Goal: Information Seeking & Learning: Find specific fact

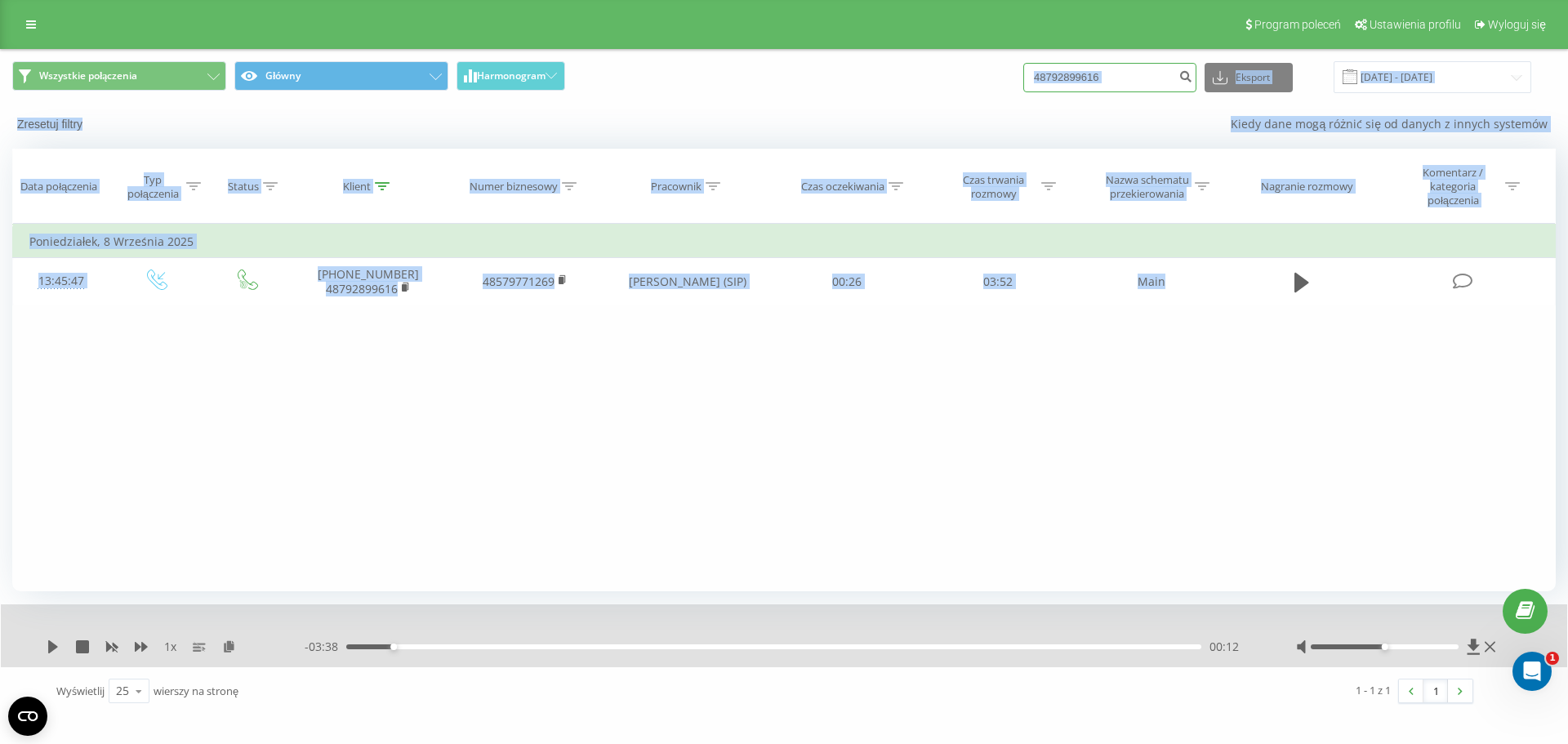
click at [1119, 76] on input "48792899616" at bounding box center [1109, 78] width 173 height 30
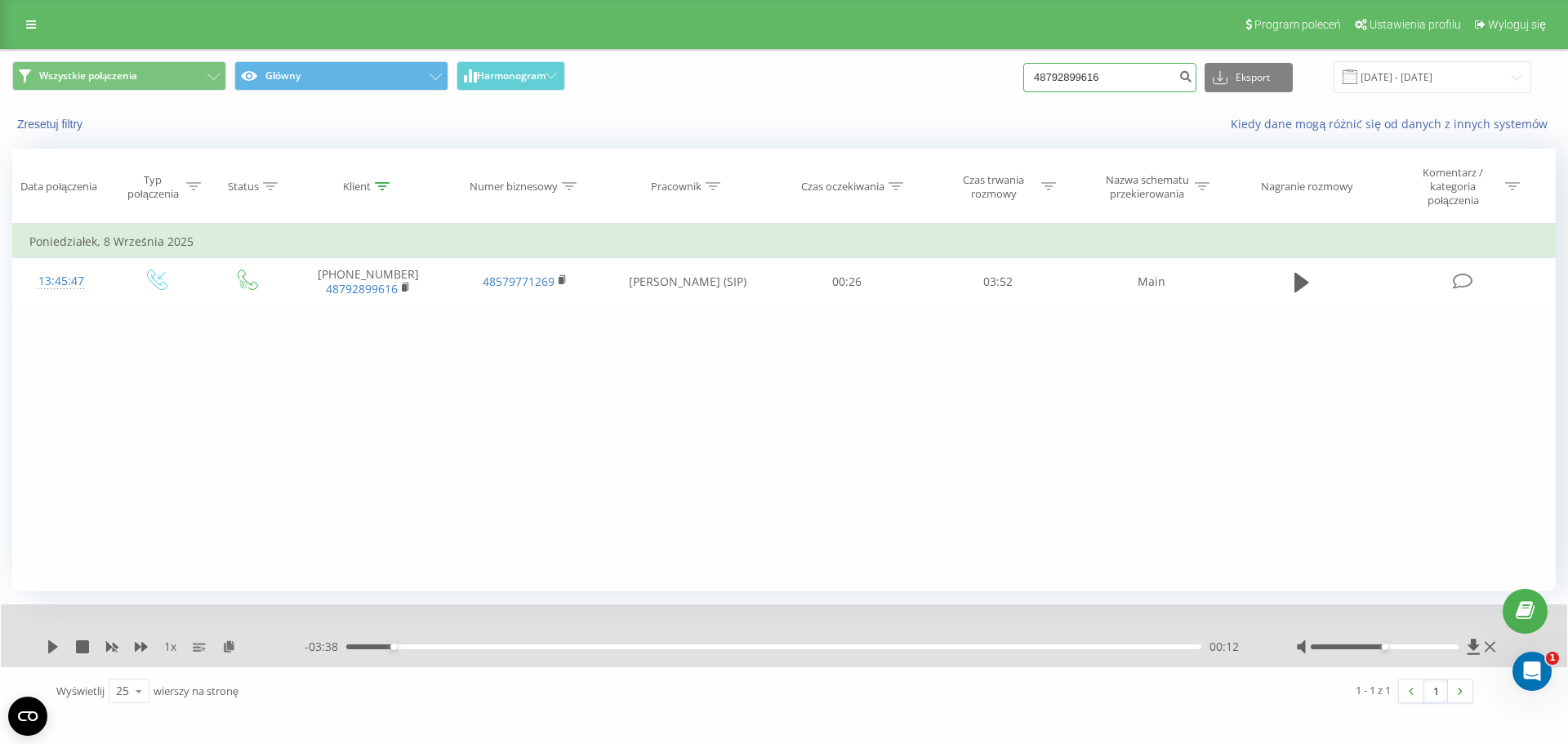
click at [1119, 76] on input "48792899616" at bounding box center [1109, 78] width 173 height 30
paste input "506 437 100"
type input "506 437 100"
click at [1192, 76] on icon "submit" at bounding box center [1185, 74] width 14 height 10
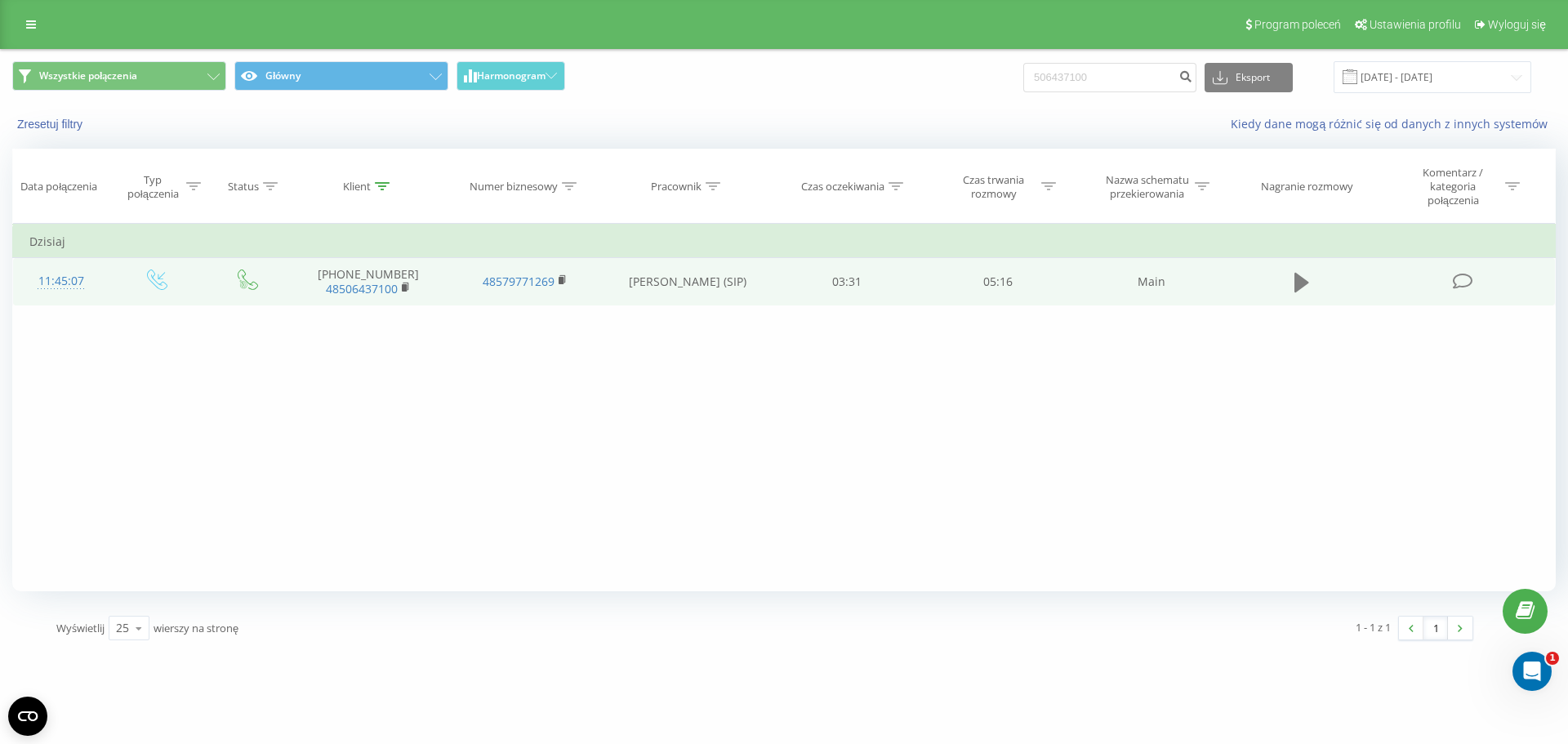
click at [1307, 272] on icon at bounding box center [1301, 282] width 14 height 23
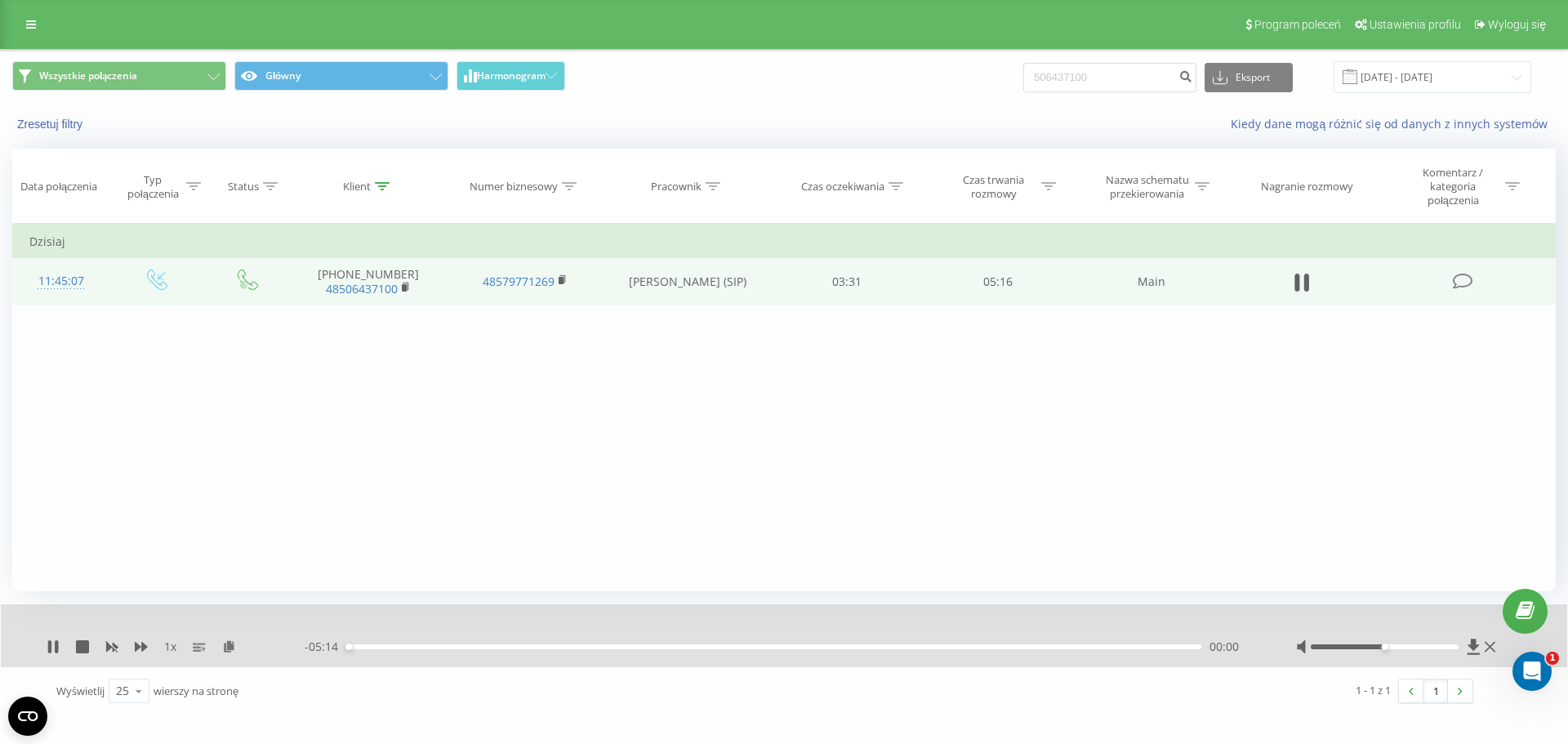
click at [1307, 272] on icon at bounding box center [1301, 282] width 14 height 23
click at [35, 27] on icon at bounding box center [31, 24] width 10 height 12
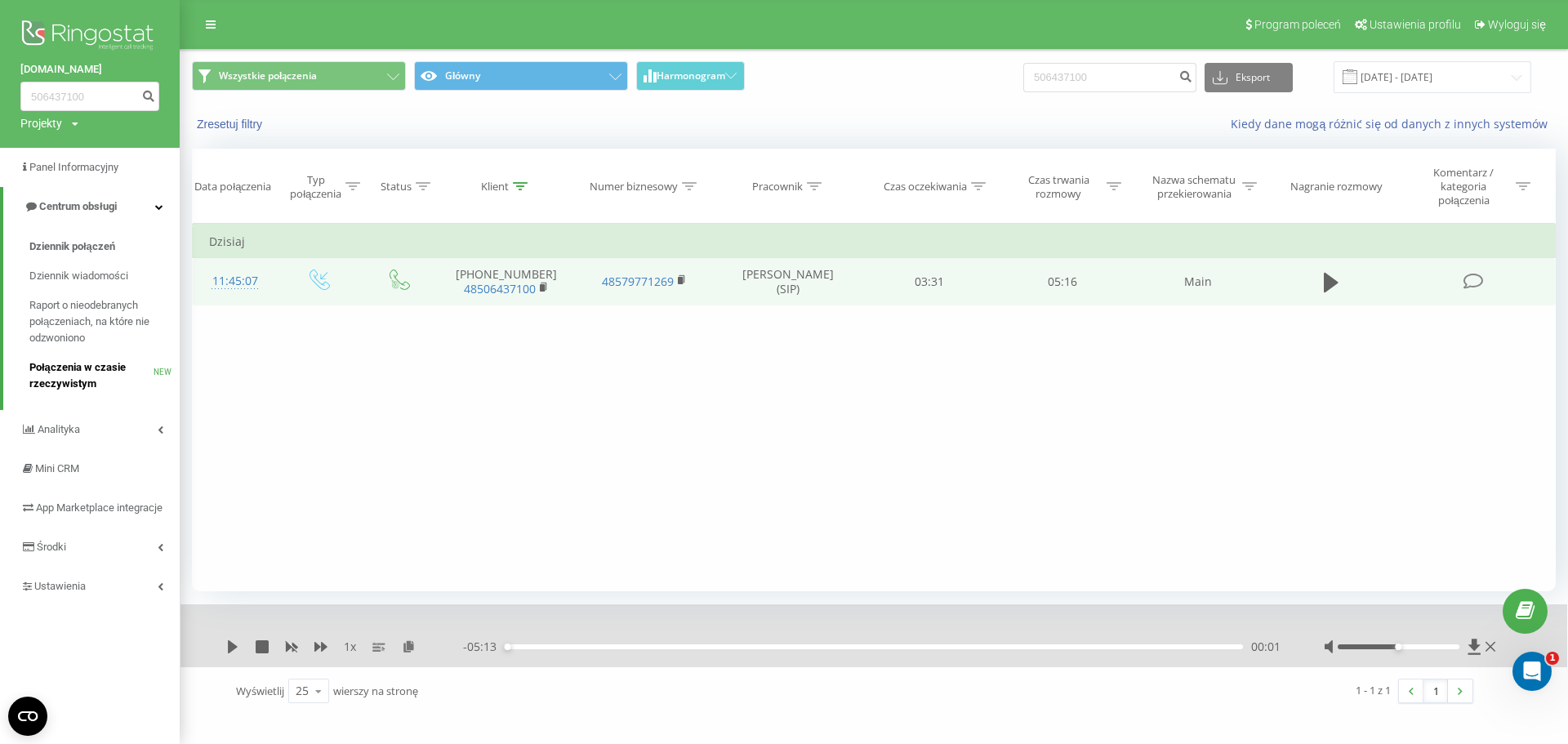
click at [122, 368] on span "Połączenia w czasie rzeczywistym" at bounding box center [91, 375] width 124 height 33
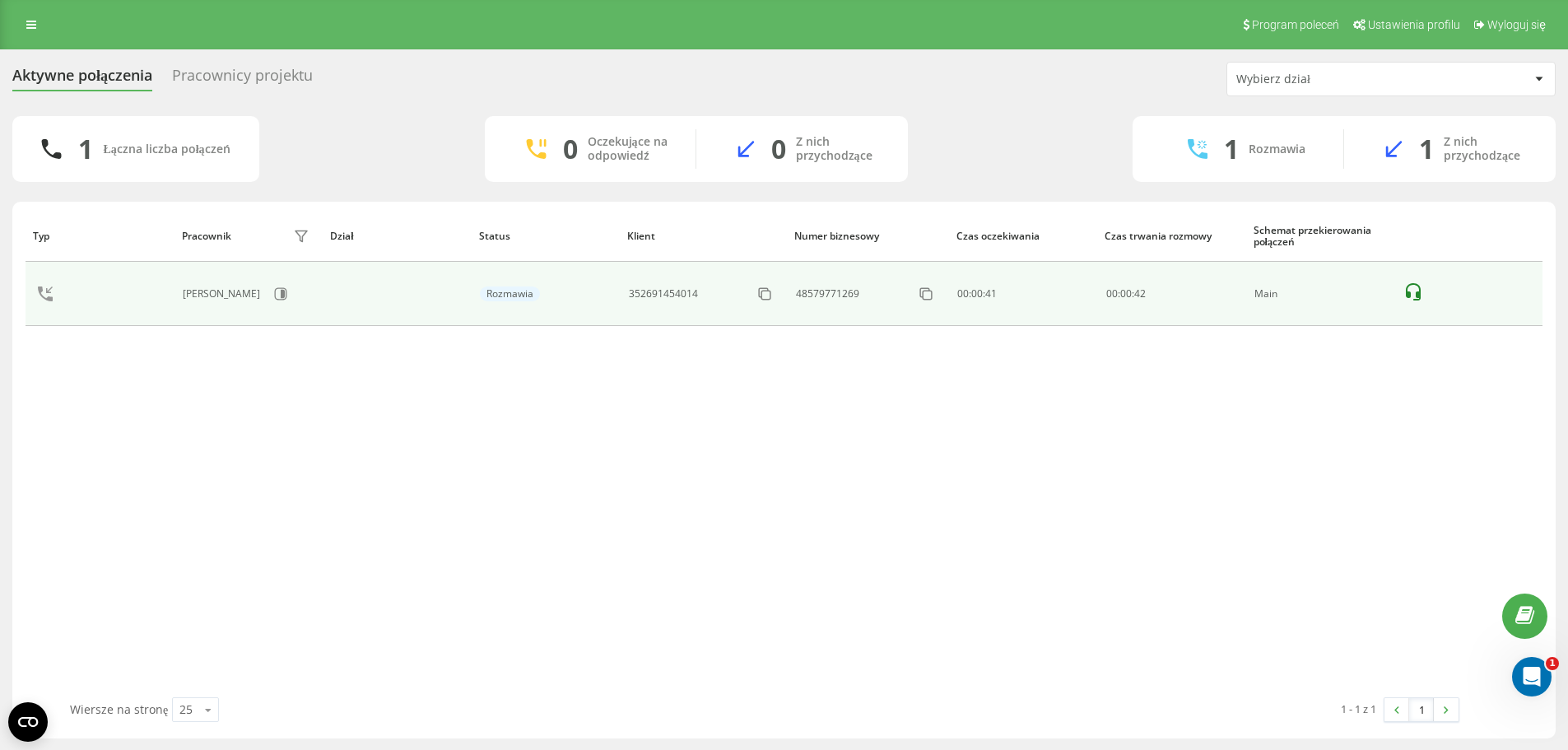
click at [1409, 294] on icon at bounding box center [1413, 292] width 15 height 17
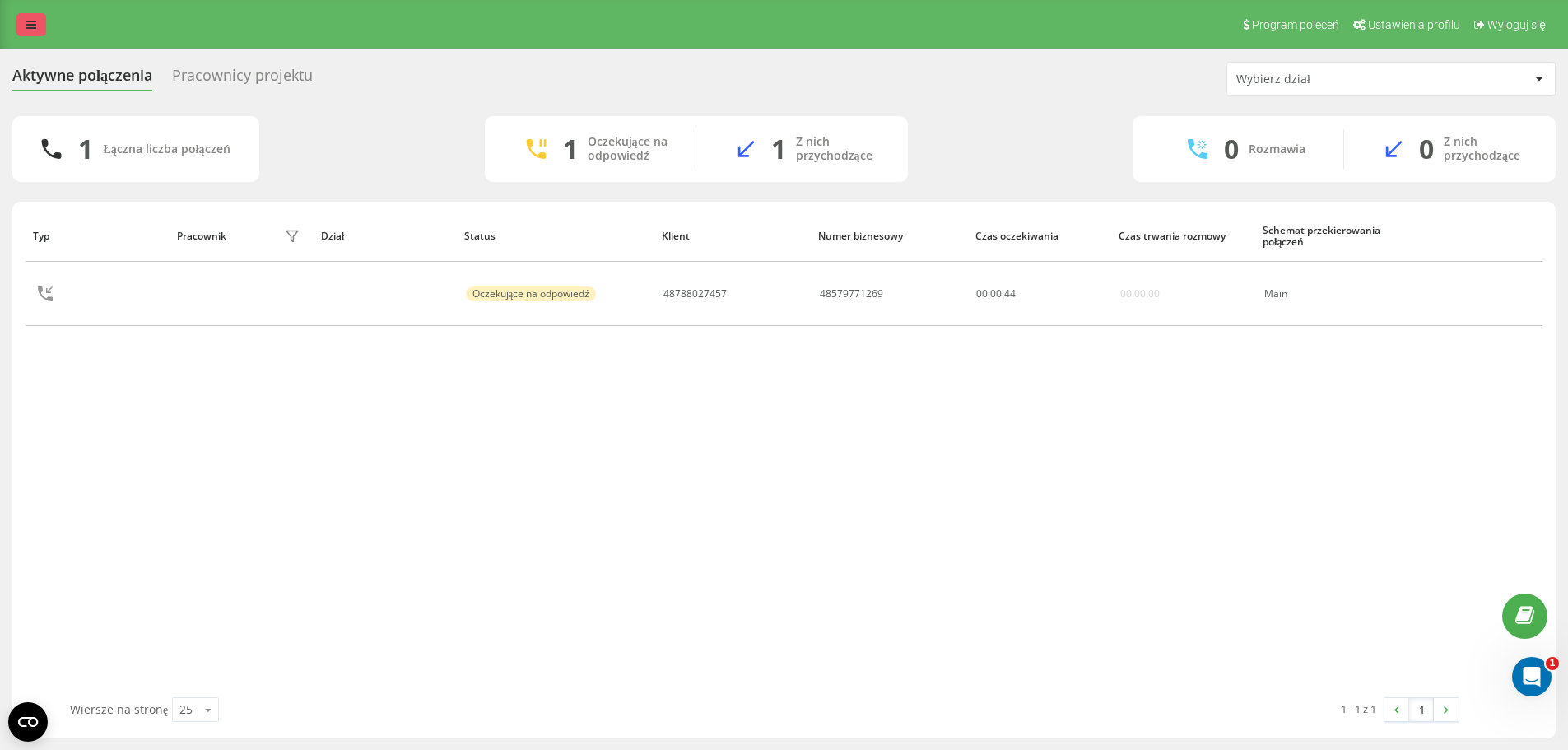
click at [38, 21] on link at bounding box center [31, 24] width 30 height 23
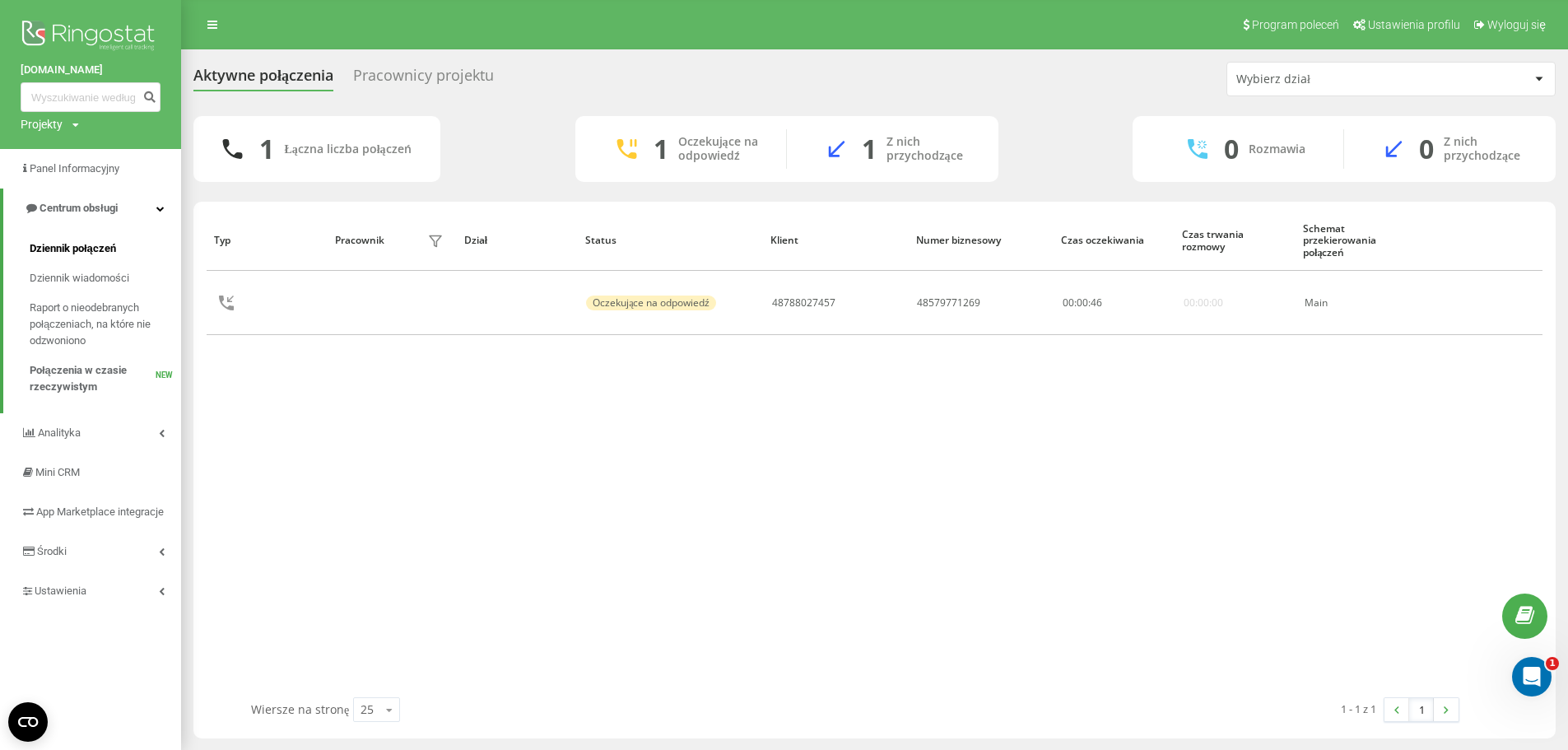
click at [61, 246] on span "Dziennik połączeń" at bounding box center [73, 249] width 87 height 16
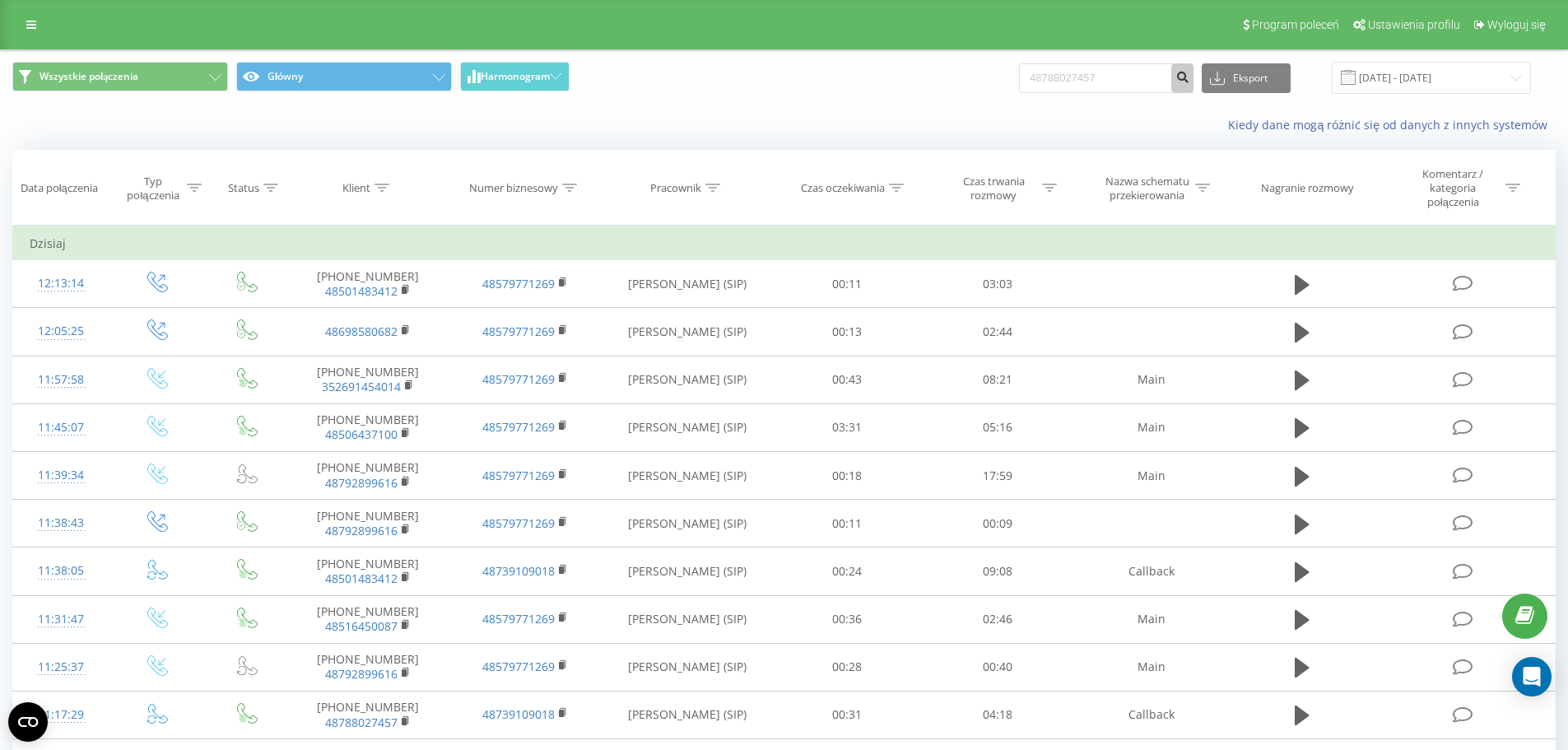
type input "48788027457"
click at [1190, 78] on icon "submit" at bounding box center [1181, 75] width 14 height 10
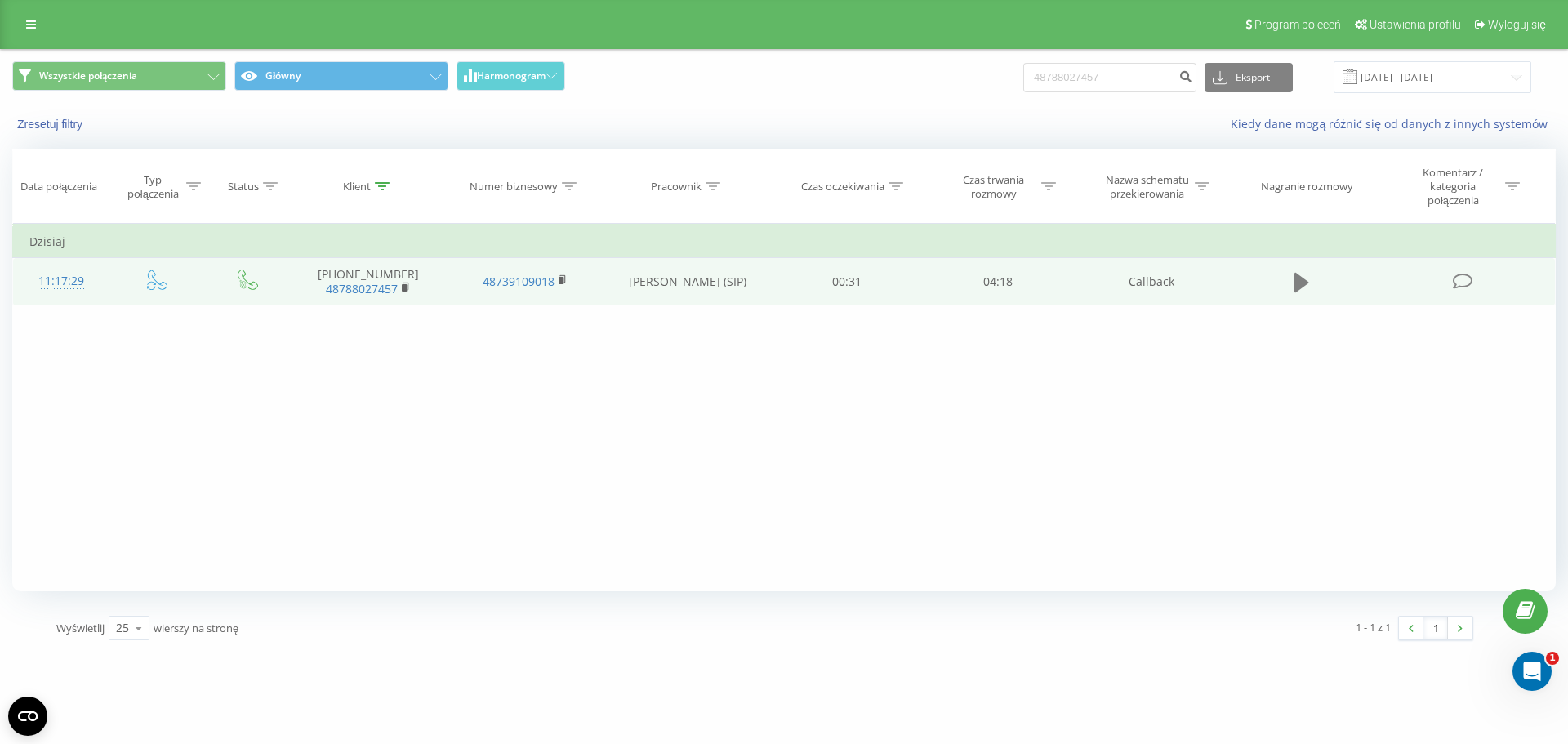
click at [1300, 279] on icon at bounding box center [1301, 283] width 14 height 20
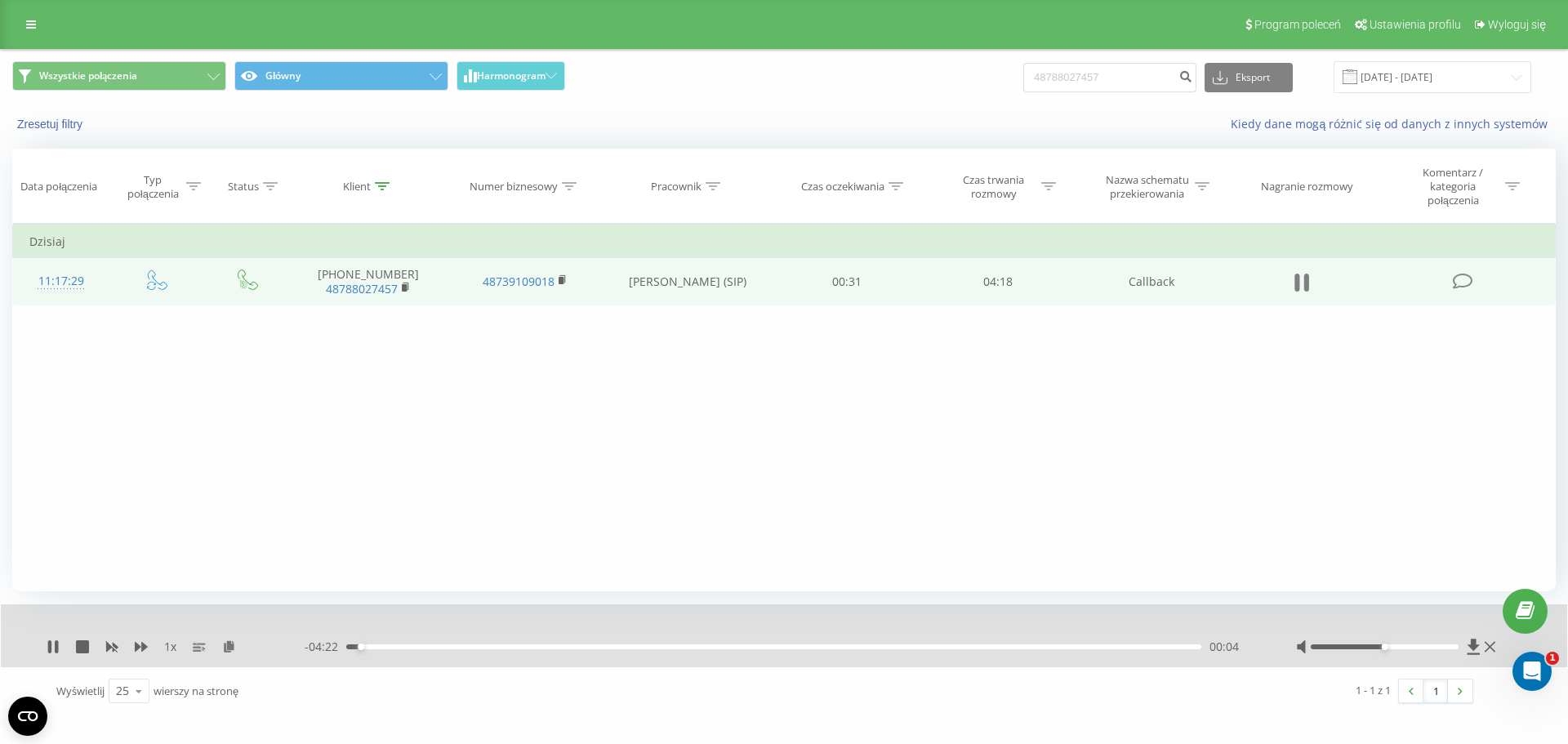
click at [1306, 278] on icon at bounding box center [1306, 282] width 5 height 18
click at [1086, 76] on input "48788027457" at bounding box center [1109, 78] width 173 height 30
paste input "515976264"
type input "48515976264"
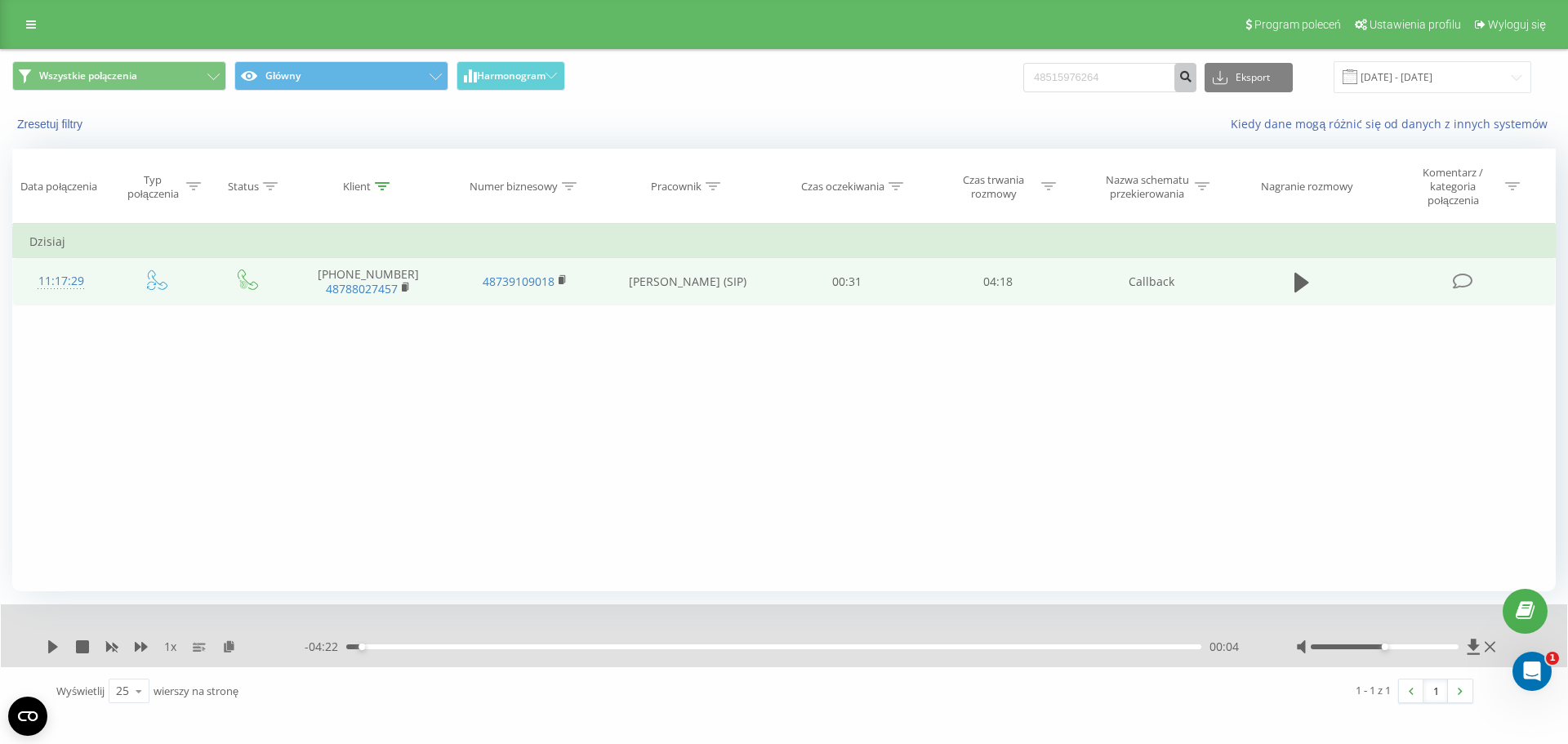
click at [1192, 74] on icon "submit" at bounding box center [1185, 74] width 14 height 10
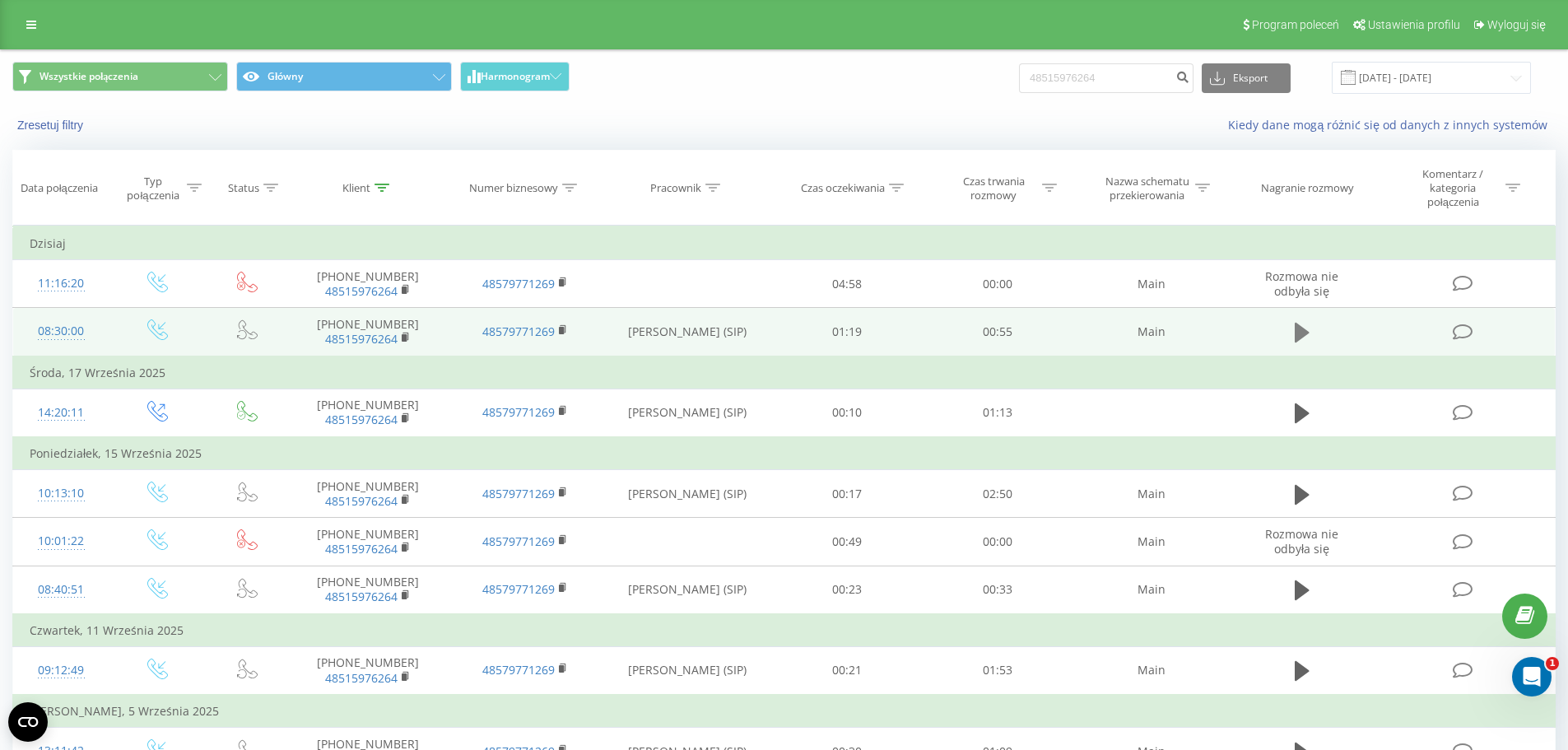
click at [1305, 329] on icon at bounding box center [1302, 333] width 15 height 20
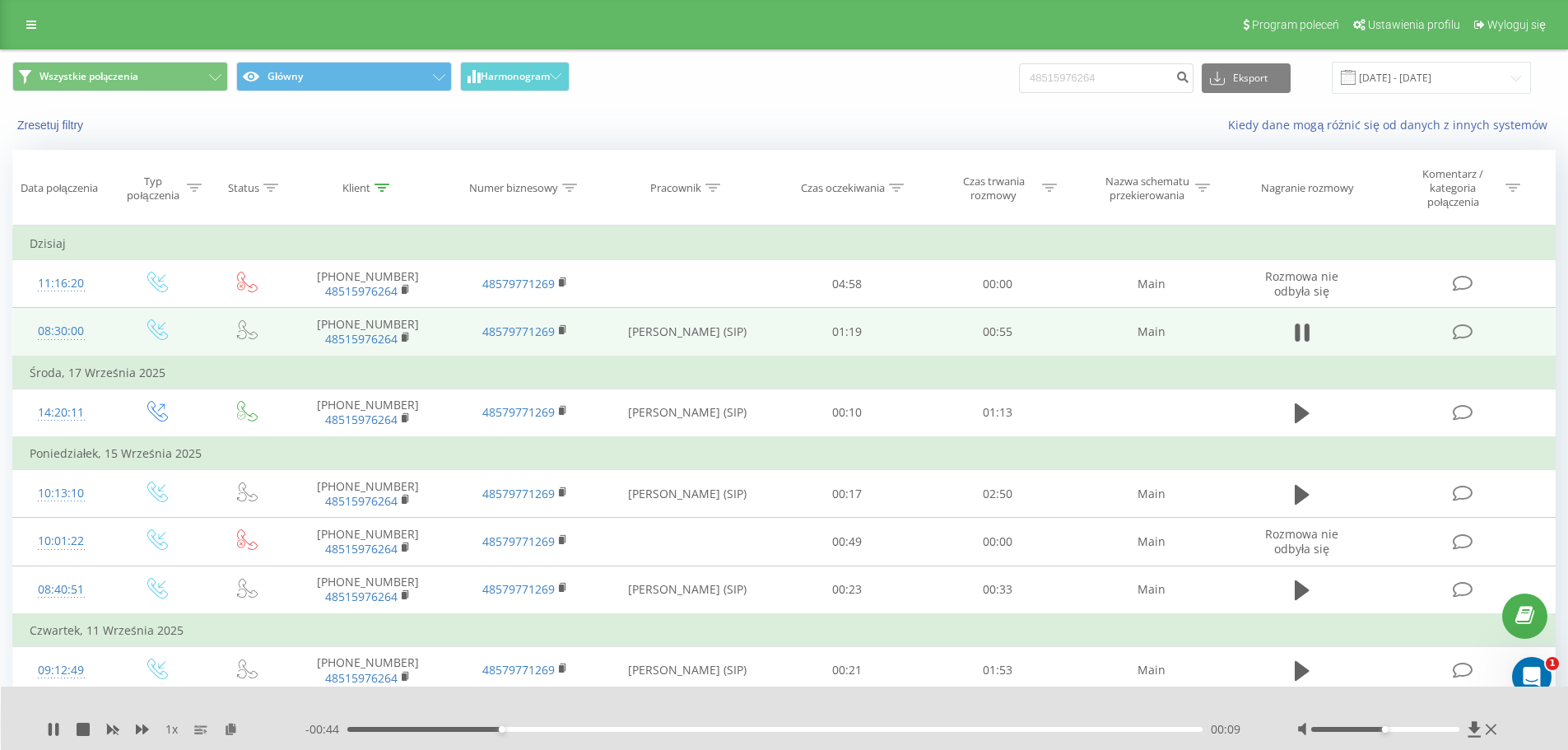
click at [951, 724] on div "- 00:44 00:09 00:09" at bounding box center [780, 729] width 951 height 16
click at [956, 726] on div "00:09" at bounding box center [775, 728] width 856 height 5
click at [1113, 724] on div "- 00:13 00:39 00:39" at bounding box center [780, 729] width 951 height 16
drag, startPoint x: 1116, startPoint y: 725, endPoint x: 1124, endPoint y: 732, distance: 10.6
click at [1122, 731] on div "- 00:13 00:40 00:40" at bounding box center [780, 729] width 951 height 16
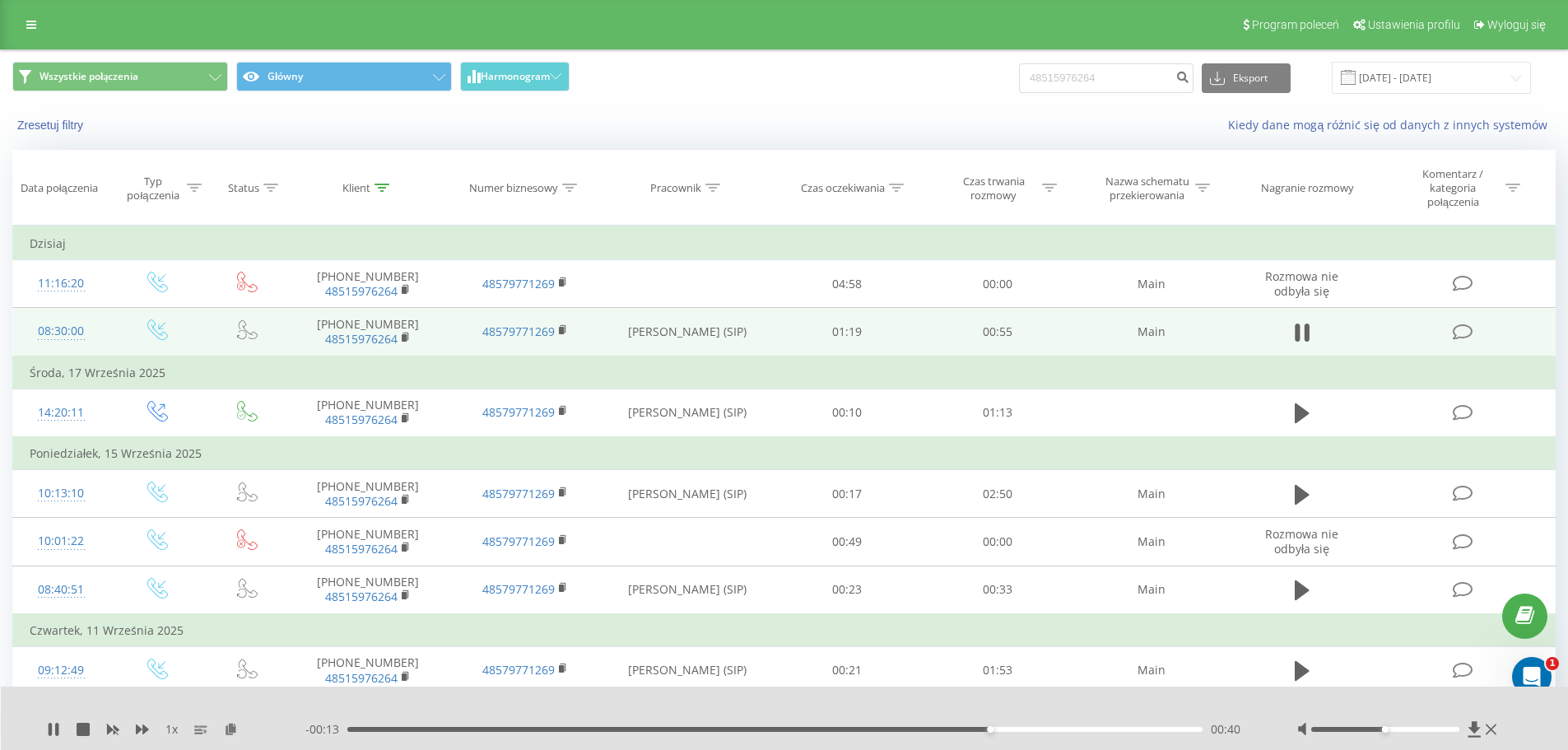
click at [1124, 732] on div "- 00:13 00:40 00:40" at bounding box center [780, 729] width 951 height 16
click at [1126, 727] on div "00:40" at bounding box center [775, 728] width 856 height 5
click at [1125, 72] on input "48515976264" at bounding box center [1106, 78] width 174 height 30
paste input "695417687"
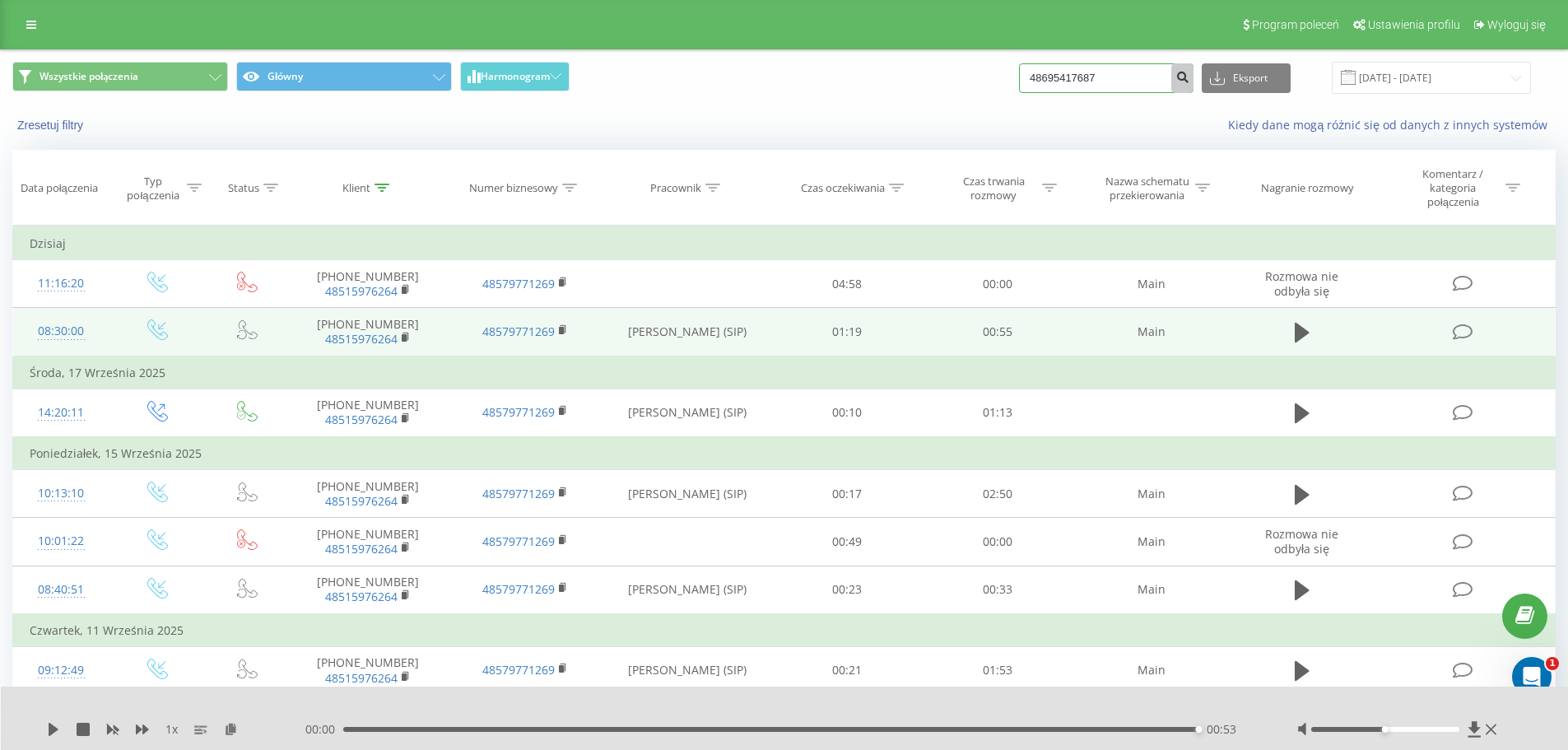
type input "48695417687"
click at [1190, 77] on icon "submit" at bounding box center [1181, 75] width 14 height 10
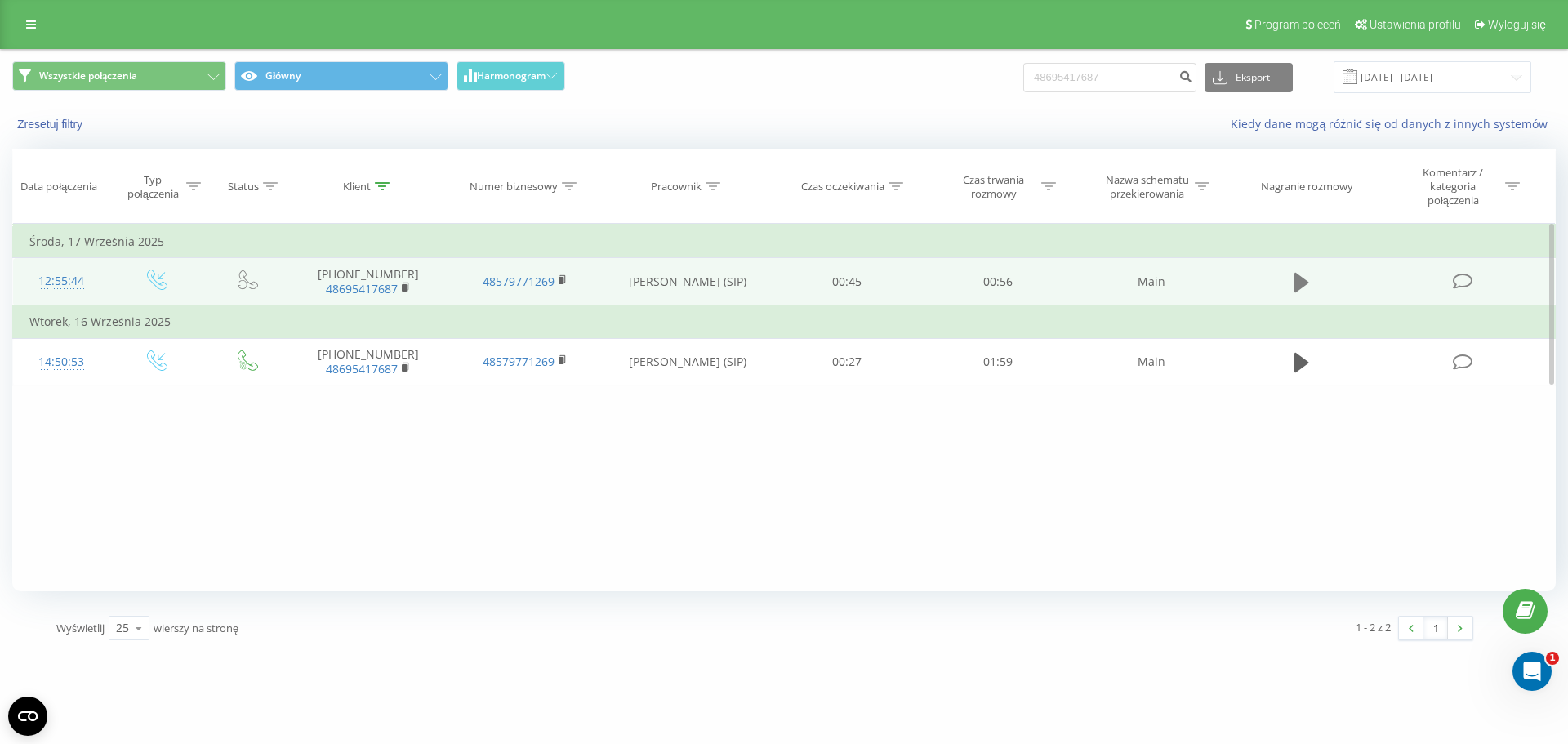
click at [1302, 287] on icon at bounding box center [1301, 282] width 14 height 23
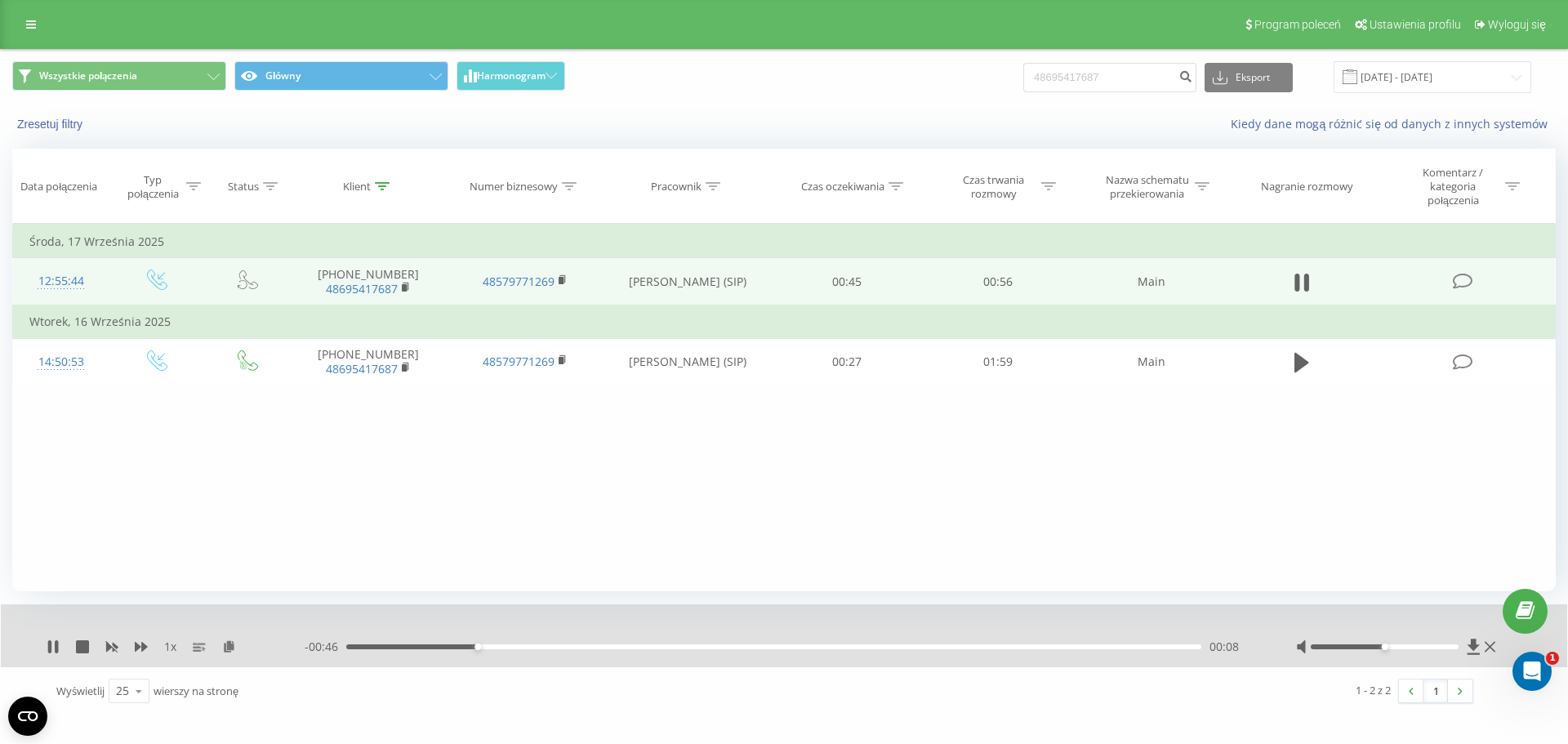
click at [1302, 287] on icon at bounding box center [1301, 282] width 14 height 23
